Goal: Book appointment/travel/reservation

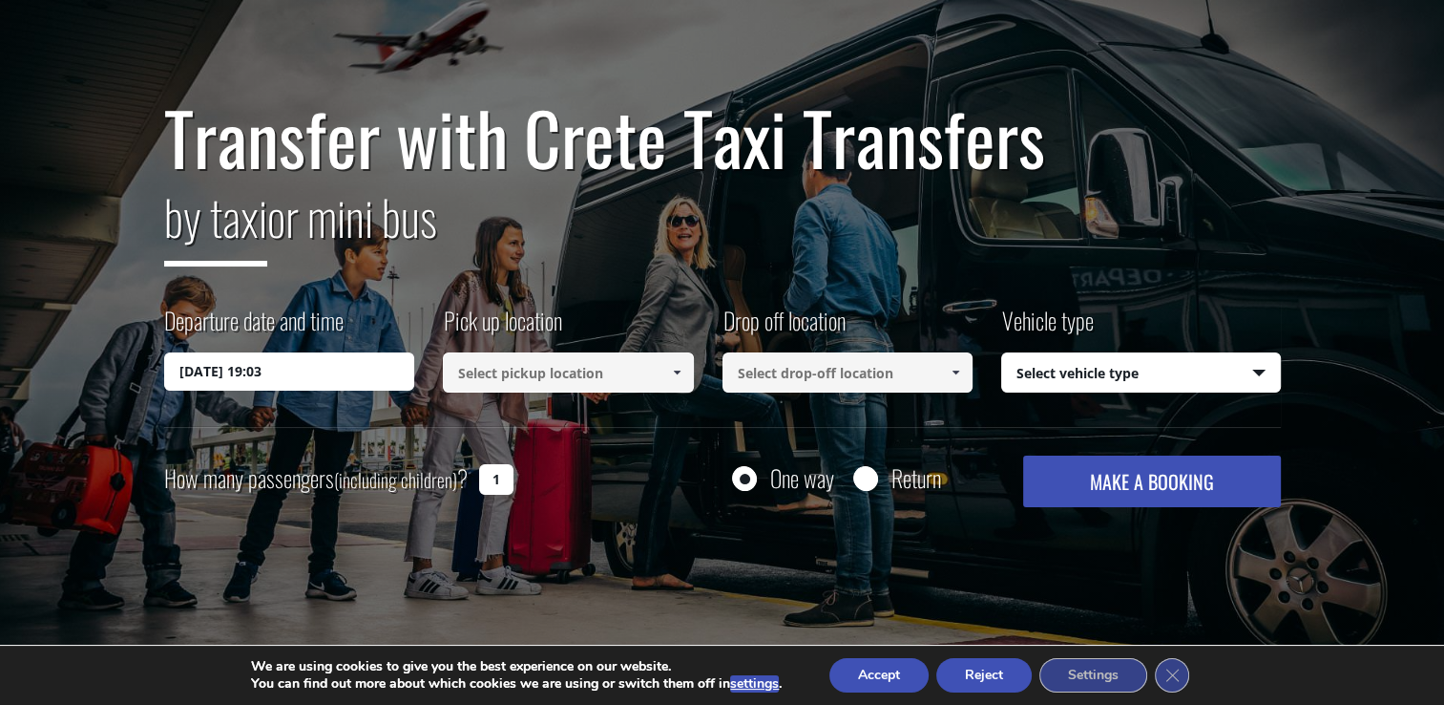
scroll to position [191, 0]
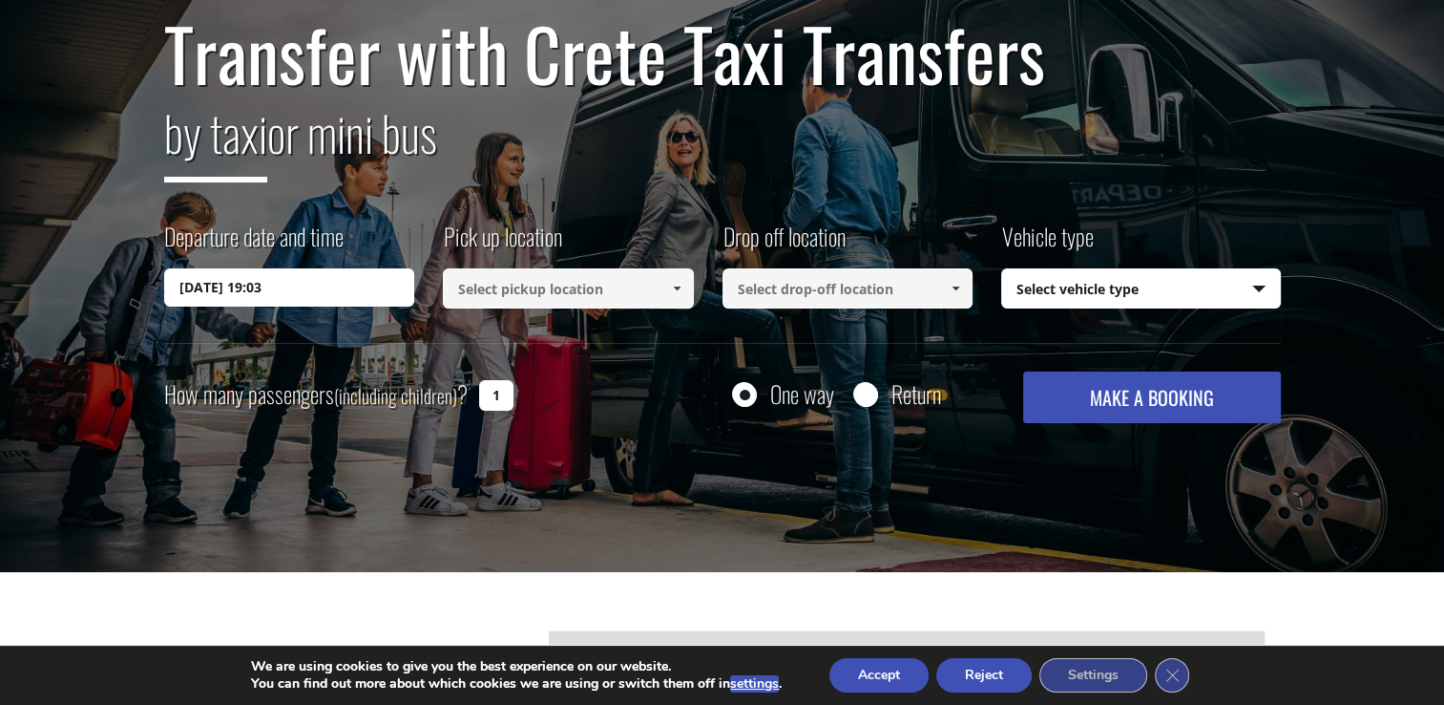
click at [264, 287] on input "[DATE] 19:03" at bounding box center [289, 287] width 251 height 38
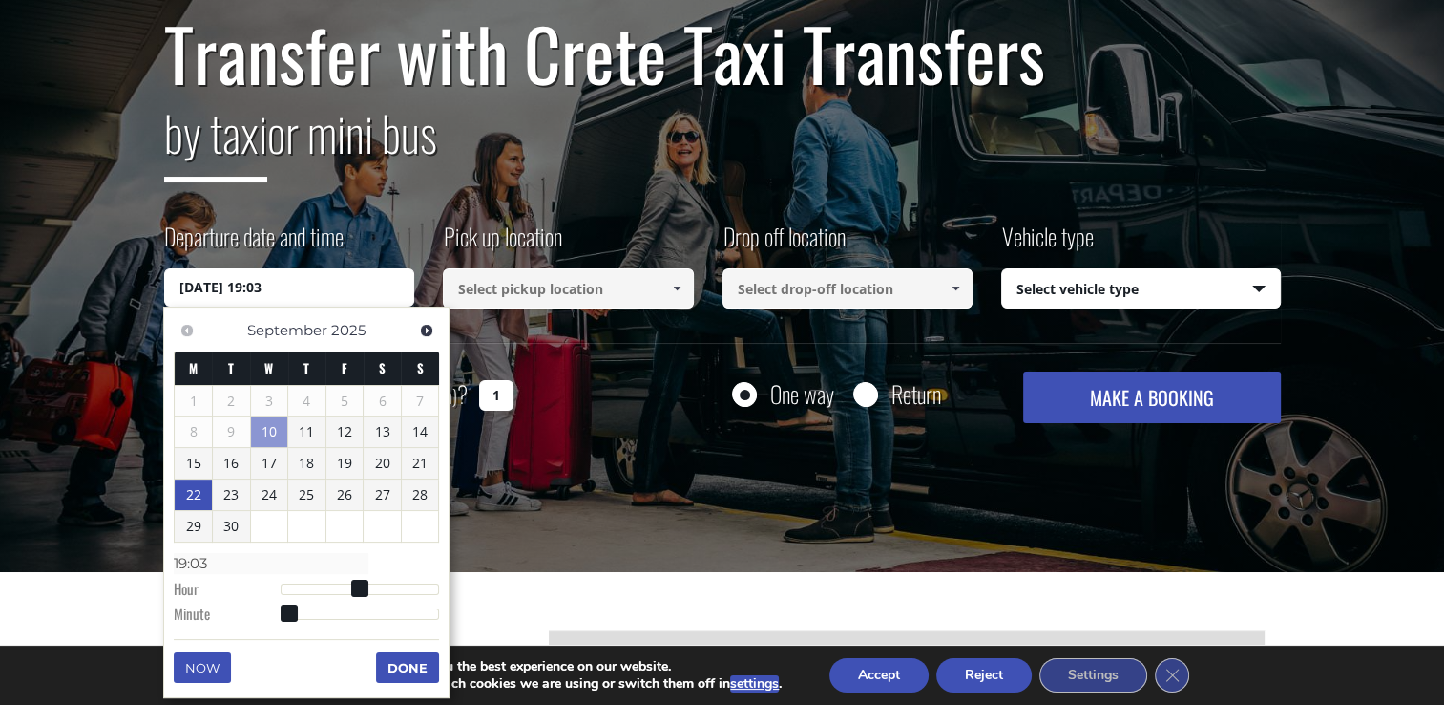
click at [199, 499] on link "22" at bounding box center [193, 494] width 37 height 31
type input "[DATE] 00:00"
click at [600, 292] on input at bounding box center [568, 288] width 251 height 40
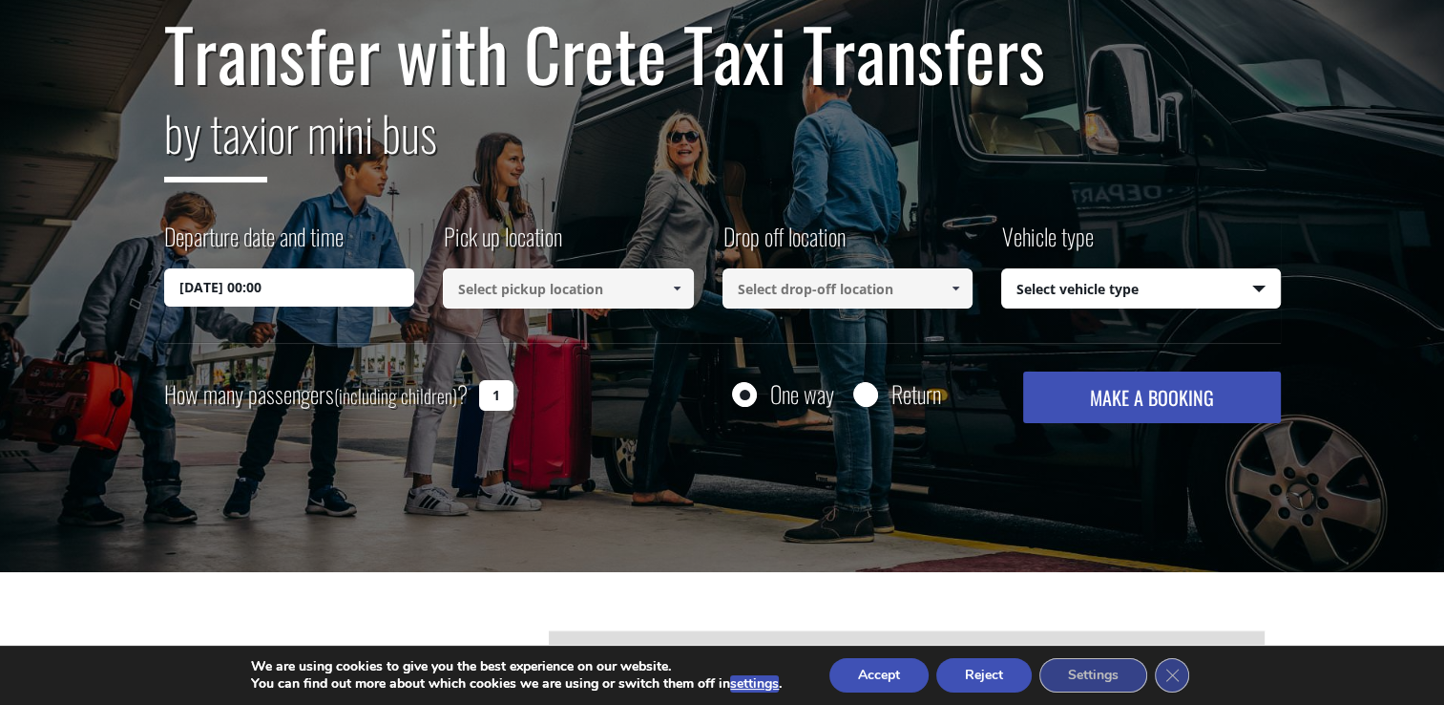
click at [676, 285] on span at bounding box center [676, 288] width 15 height 15
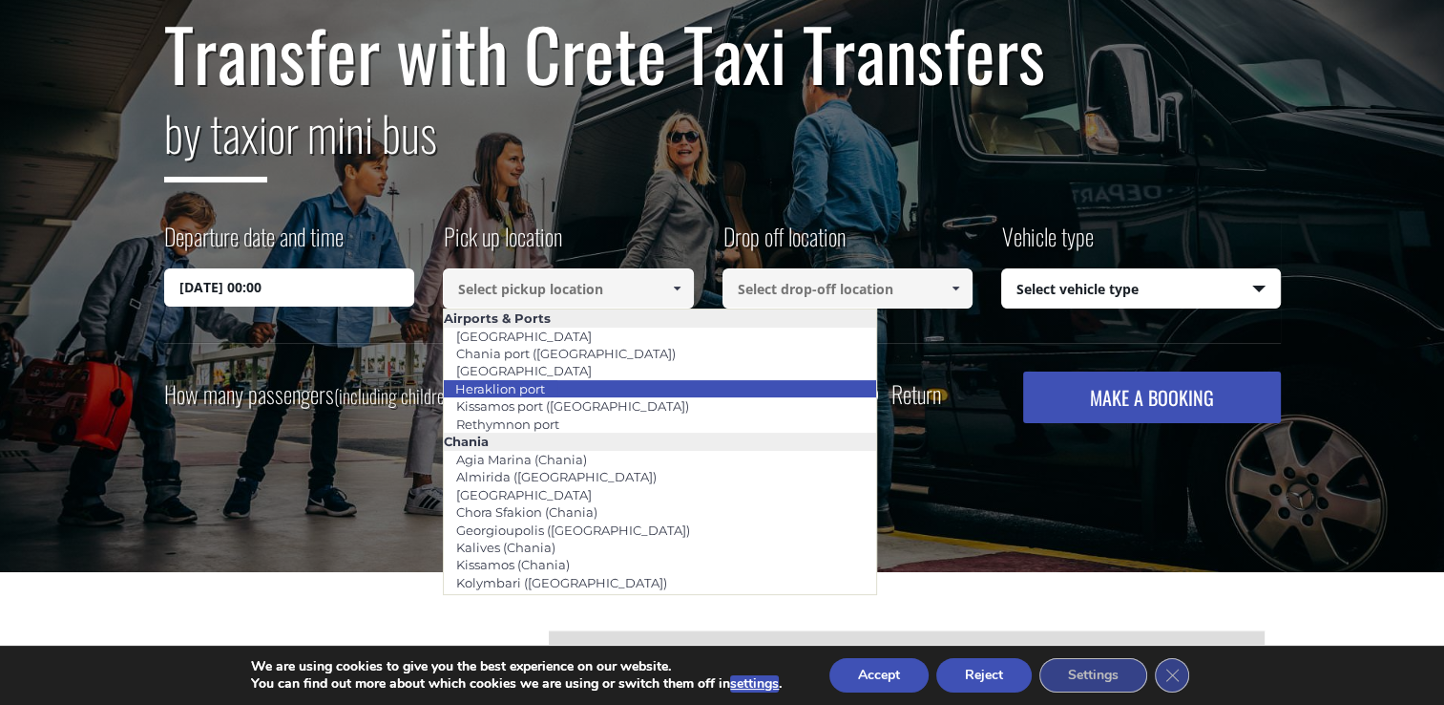
click at [584, 388] on li "Heraklion port" at bounding box center [660, 388] width 432 height 17
type input "Heraklion port"
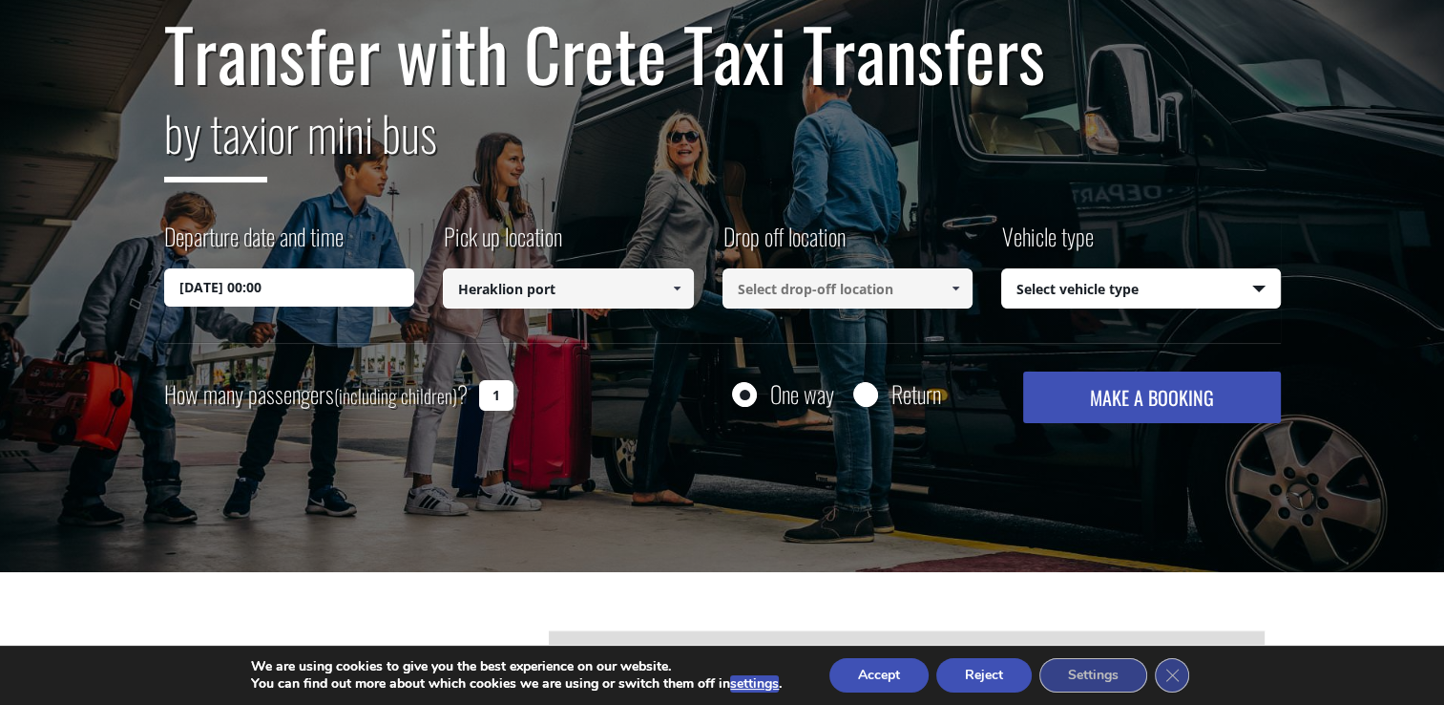
click at [779, 291] on input at bounding box center [848, 288] width 251 height 40
click at [955, 290] on span at bounding box center [955, 288] width 15 height 15
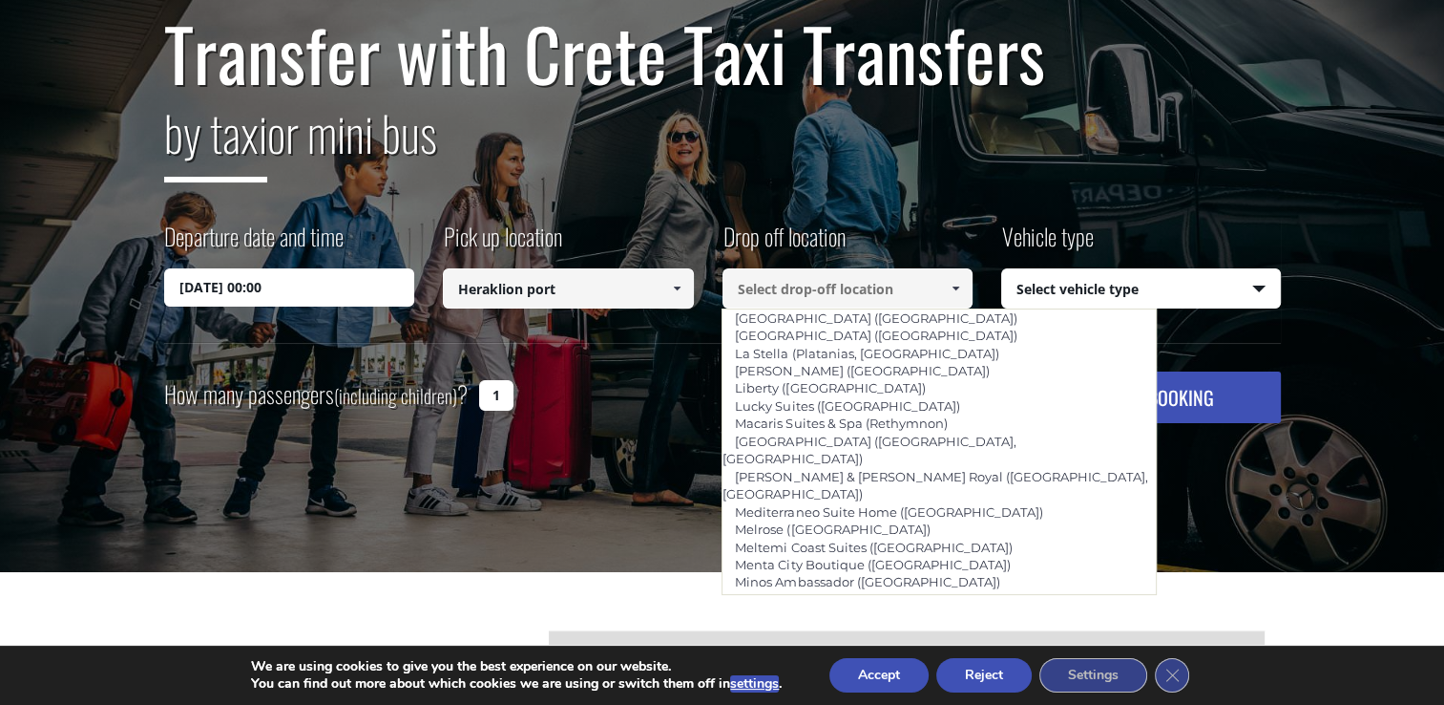
scroll to position [4201, 0]
